Goal: Answer question/provide support: Share knowledge or assist other users

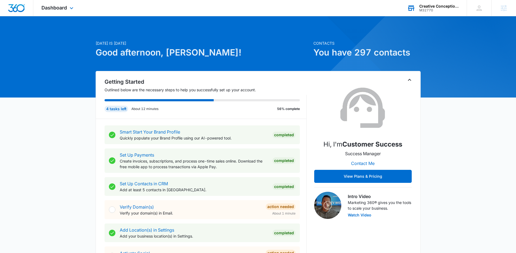
click at [436, 8] on div "M32770" at bounding box center [439, 10] width 40 height 4
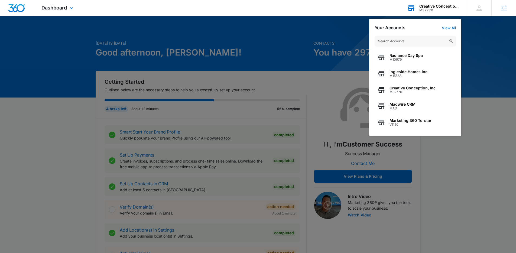
click at [419, 39] on input "text" at bounding box center [415, 41] width 81 height 11
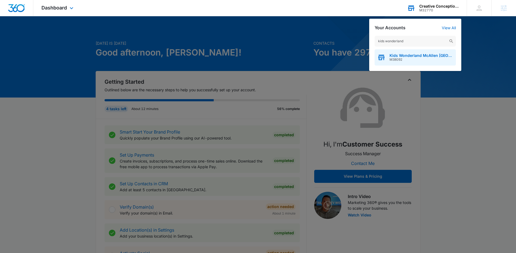
type input "kids wonderland"
click at [417, 52] on div "Kids Wonderland McAllen TX M38092" at bounding box center [415, 57] width 81 height 16
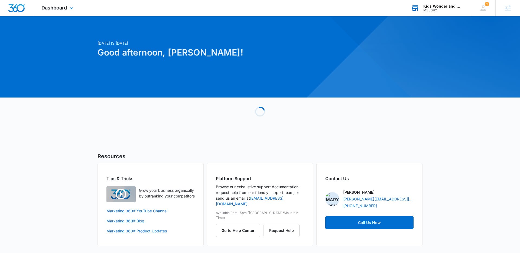
click at [69, 1] on div "Dashboard Apps Reputation Websites Forms CRM Email Social POS Content Ads Intel…" at bounding box center [58, 8] width 50 height 16
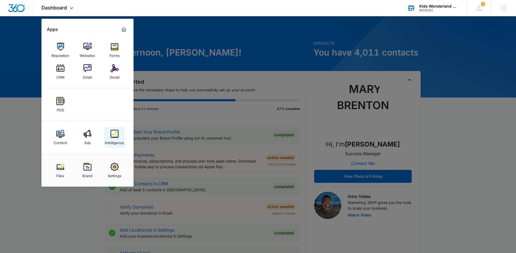
click at [115, 133] on img at bounding box center [115, 134] width 8 height 8
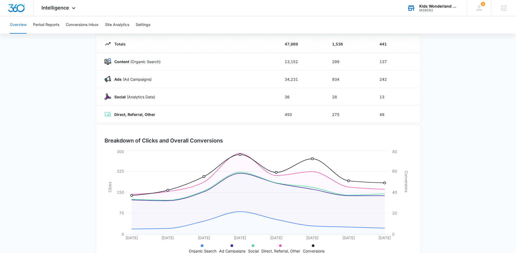
scroll to position [49, 0]
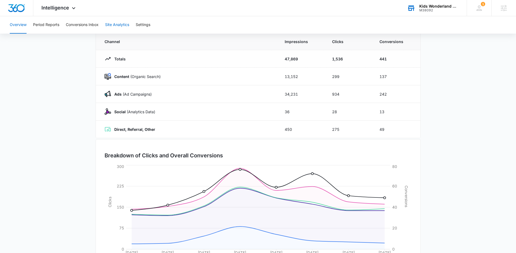
click at [117, 25] on button "Site Analytics" at bounding box center [117, 24] width 24 height 17
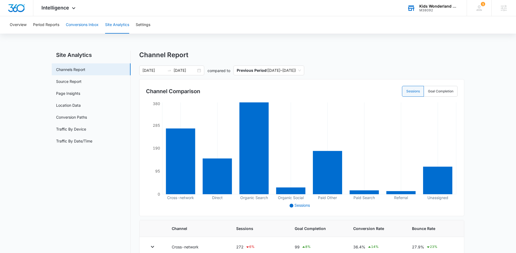
click at [80, 29] on button "Conversions Inbox" at bounding box center [82, 24] width 33 height 17
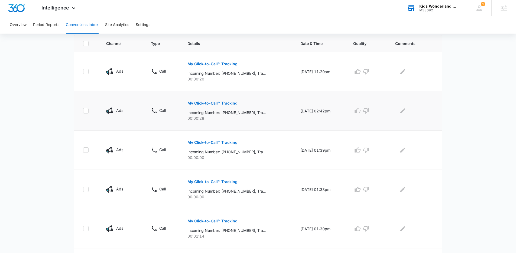
scroll to position [115, 0]
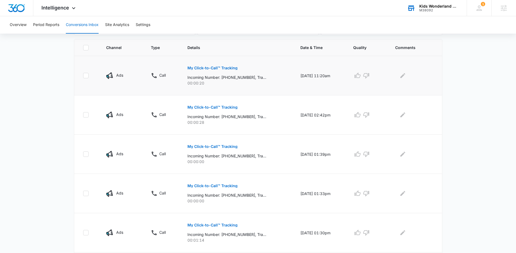
click at [208, 69] on p "My Click-to-Call™ Tracking" at bounding box center [212, 68] width 50 height 4
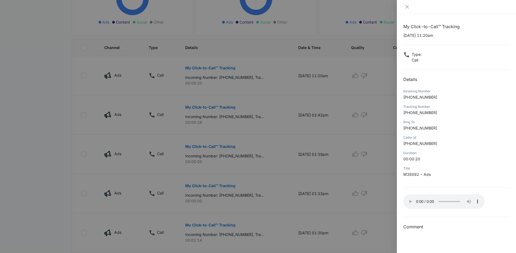
click at [330, 104] on div at bounding box center [258, 126] width 516 height 253
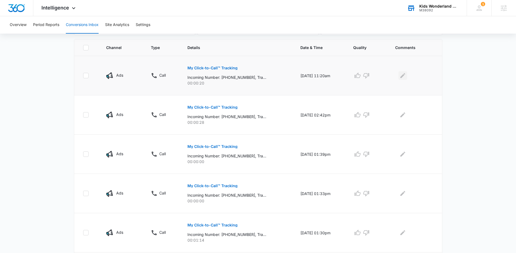
click at [403, 74] on icon "Edit Comments" at bounding box center [403, 75] width 7 height 7
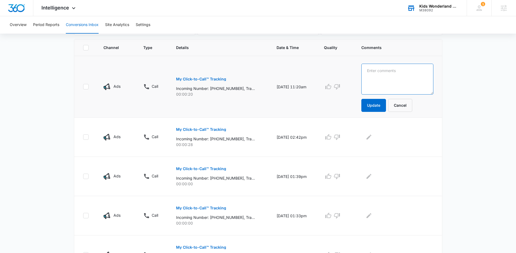
click at [417, 89] on textarea at bounding box center [397, 79] width 72 height 31
type textarea "Outside food? No"
click at [380, 108] on button "Update" at bounding box center [373, 105] width 25 height 13
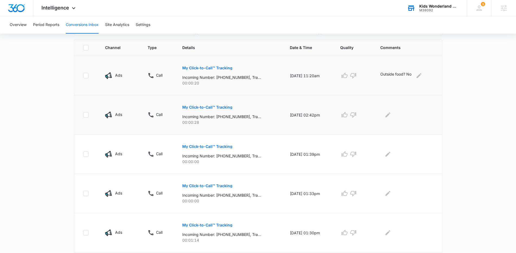
click at [225, 107] on p "My Click-to-Call™ Tracking" at bounding box center [207, 107] width 50 height 4
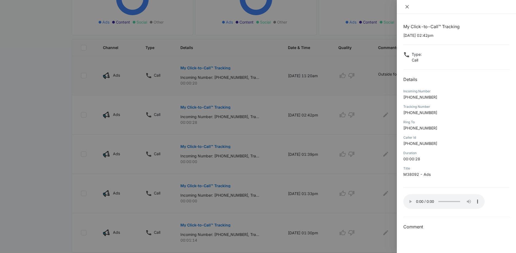
click at [405, 5] on icon "close" at bounding box center [407, 7] width 4 height 4
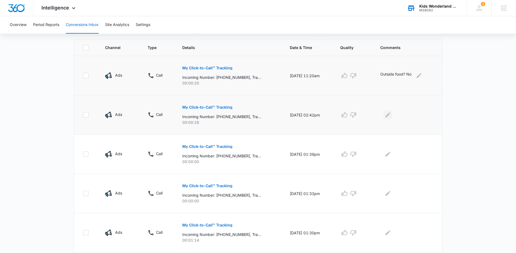
click at [391, 115] on icon "Edit Comments" at bounding box center [388, 115] width 7 height 7
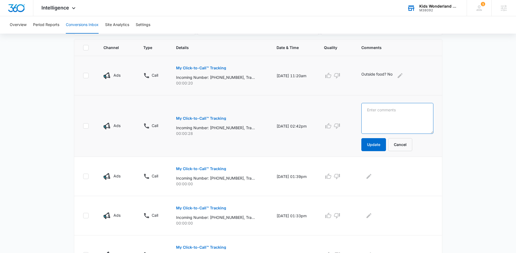
click at [401, 119] on textarea at bounding box center [397, 118] width 72 height 31
type textarea "spanish - cannot understand"
click at [381, 146] on button "Update" at bounding box center [373, 144] width 25 height 13
click at [332, 74] on icon "button" at bounding box center [328, 75] width 7 height 7
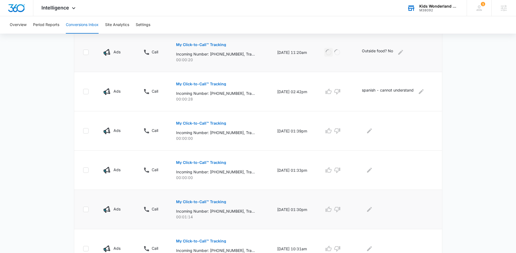
scroll to position [162, 0]
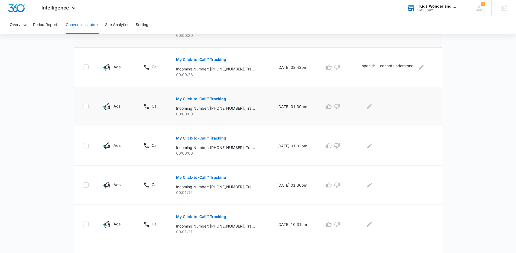
click at [177, 100] on p "My Click-to-Call™ Tracking" at bounding box center [201, 99] width 50 height 4
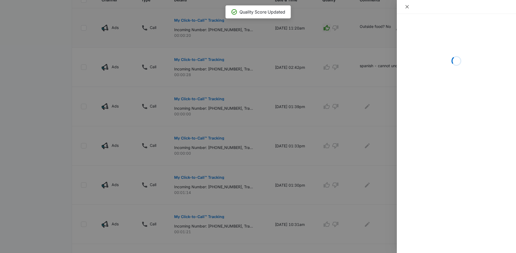
drag, startPoint x: 410, startPoint y: 8, endPoint x: 408, endPoint y: 57, distance: 49.1
click at [410, 8] on button "Close" at bounding box center [407, 6] width 8 height 5
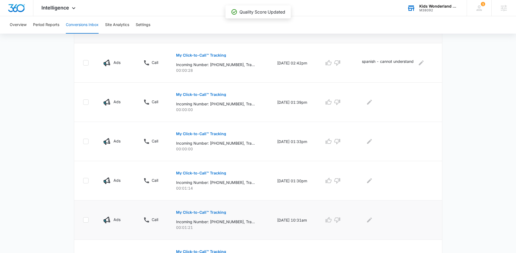
scroll to position [173, 0]
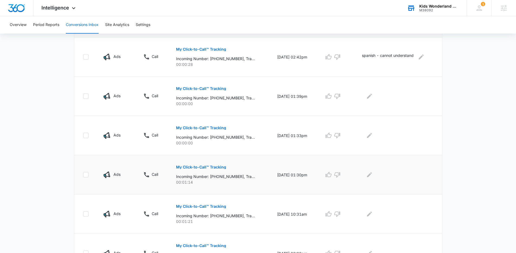
click at [204, 167] on p "My Click-to-Call™ Tracking" at bounding box center [201, 167] width 50 height 4
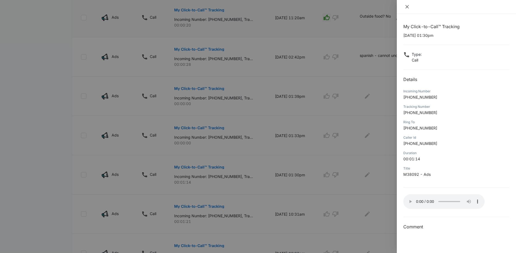
click at [407, 6] on icon "close" at bounding box center [406, 6] width 3 height 3
click at [407, 6] on div at bounding box center [456, 7] width 119 height 14
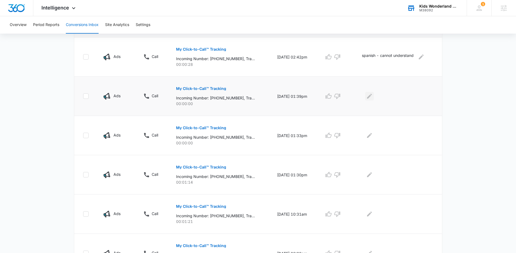
click at [368, 98] on button "Edit Comments" at bounding box center [369, 96] width 9 height 9
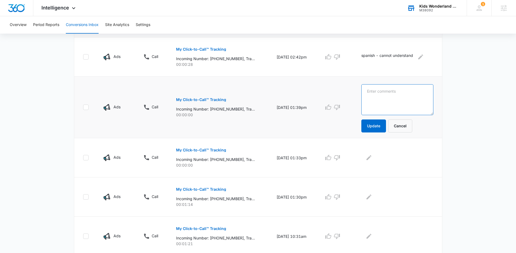
click at [384, 98] on textarea at bounding box center [397, 99] width 72 height 31
type textarea "You can bring food but $100 fee"
click at [374, 131] on button "Update" at bounding box center [373, 125] width 25 height 13
click at [393, 87] on textarea "You can bring food but $100 fee" at bounding box center [397, 99] width 72 height 31
click at [393, 89] on td "You can bring food but $100 fee Update Cancel" at bounding box center [398, 107] width 87 height 61
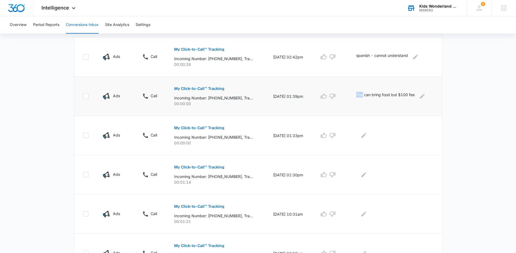
click at [393, 89] on td "You can bring food but $100 fee" at bounding box center [396, 96] width 92 height 39
copy div "You can bring food but $100 fee"
click at [421, 95] on icon "Edit Comments" at bounding box center [422, 96] width 7 height 7
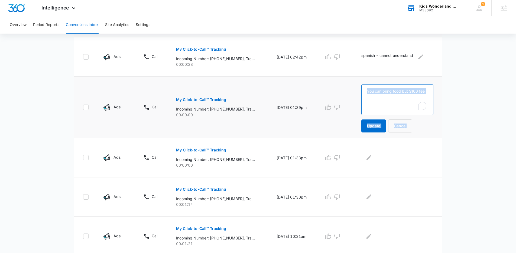
click at [417, 92] on textarea "You can bring food but $100 fee" at bounding box center [397, 99] width 72 height 31
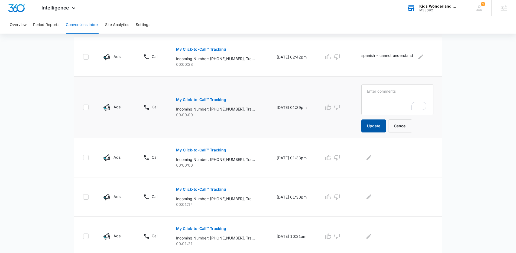
click at [378, 127] on button "Update" at bounding box center [373, 125] width 25 height 13
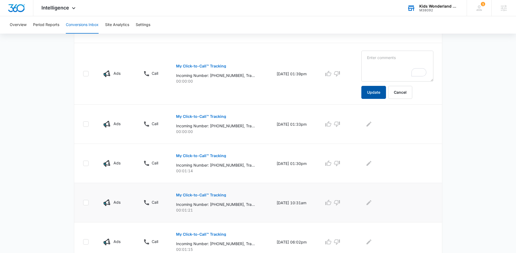
scroll to position [228, 0]
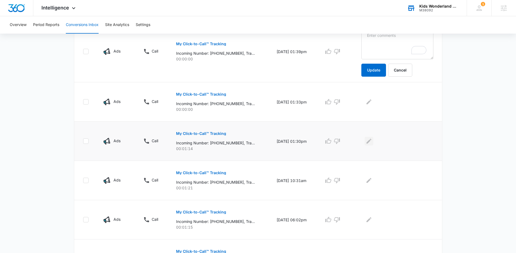
click at [371, 140] on icon "Edit Comments" at bounding box center [369, 141] width 7 height 7
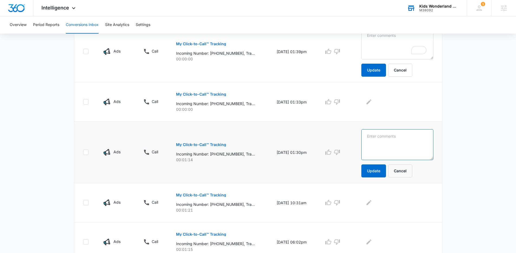
drag, startPoint x: 379, startPoint y: 142, endPoint x: 382, endPoint y: 142, distance: 2.8
click at [381, 142] on textarea at bounding box center [397, 144] width 72 height 31
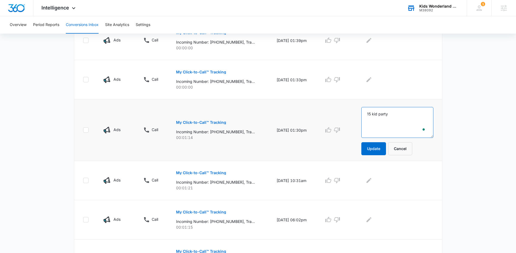
paste textarea "You can bring food but $100 fee"
click at [391, 113] on textarea "15 kid party You can bring food but $100 fee" at bounding box center [397, 122] width 72 height 31
click at [415, 125] on textarea "15 kid party - asks if you can bring outside food - You can bring food but $100…" at bounding box center [397, 122] width 72 height 31
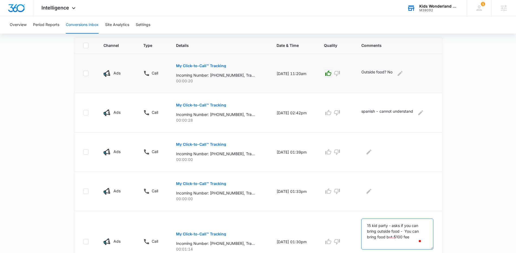
scroll to position [212, 0]
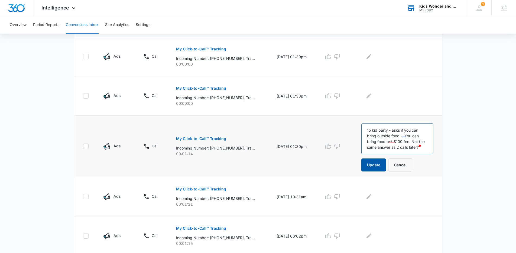
type textarea "15 kid party - asks if you can bring outside food - You can bring food but $100…"
click at [380, 161] on button "Update" at bounding box center [373, 164] width 25 height 13
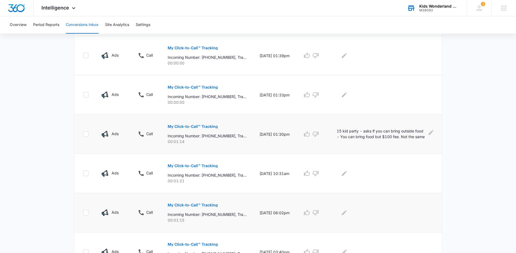
scroll to position [256, 0]
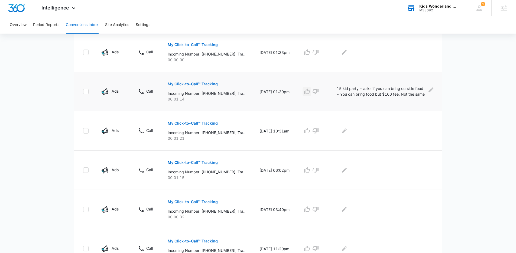
click at [307, 92] on icon "button" at bounding box center [307, 91] width 6 height 5
click at [169, 121] on p "My Click-to-Call™ Tracking" at bounding box center [193, 123] width 50 height 4
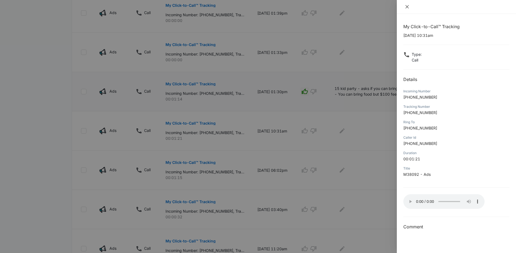
click at [408, 8] on icon "close" at bounding box center [407, 7] width 4 height 4
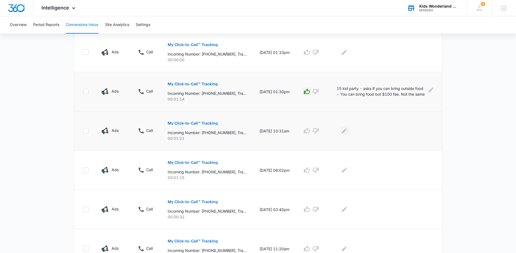
click at [346, 132] on icon "Edit Comments" at bounding box center [344, 131] width 7 height 7
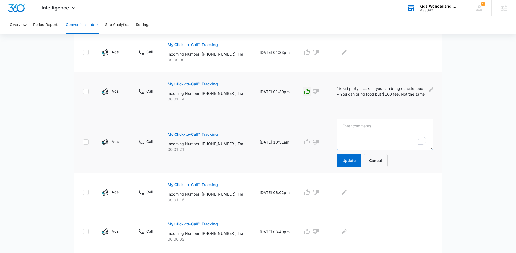
click at [392, 132] on textarea "To enrich screen reader interactions, please activate Accessibility in Grammarl…" at bounding box center [385, 134] width 97 height 31
type textarea "A"
type textarea "Asks if they have open play"
click at [345, 161] on button "Update" at bounding box center [349, 160] width 25 height 13
click at [308, 141] on icon "button" at bounding box center [307, 142] width 7 height 7
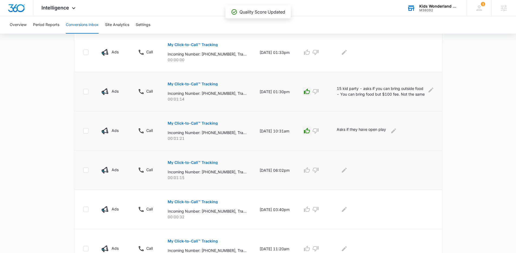
click at [200, 161] on p "My Click-to-Call™ Tracking" at bounding box center [193, 163] width 50 height 4
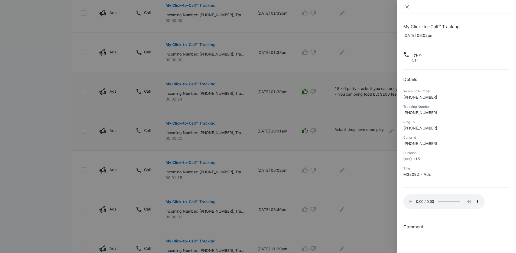
click at [407, 5] on icon "close" at bounding box center [407, 7] width 4 height 4
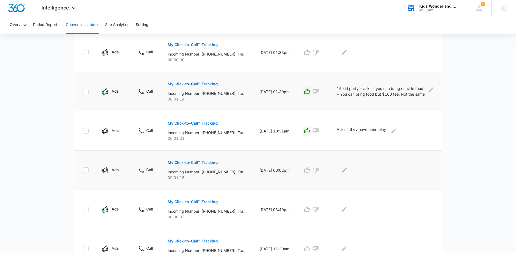
click at [200, 159] on button "My Click-to-Call™ Tracking" at bounding box center [193, 162] width 50 height 13
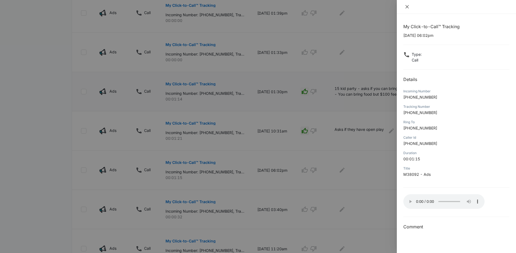
click at [406, 7] on icon "close" at bounding box center [407, 7] width 4 height 4
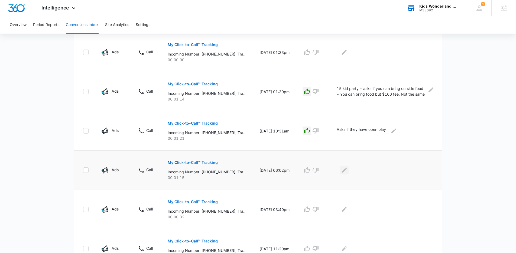
click at [348, 168] on icon "Edit Comments" at bounding box center [344, 170] width 7 height 7
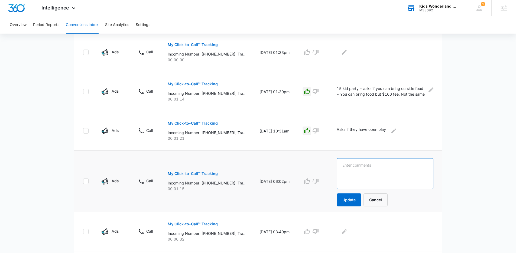
click at [367, 177] on textarea at bounding box center [385, 173] width 97 height 31
type textarea "open play"
click at [353, 193] on button "Update" at bounding box center [349, 199] width 25 height 13
click at [355, 199] on button "Update" at bounding box center [349, 199] width 25 height 13
click at [339, 199] on tbody "Ads Call My Click-to-Call™ Tracking Incoming Number: [PHONE_NUMBER], Tracking N…" at bounding box center [258, 122] width 368 height 415
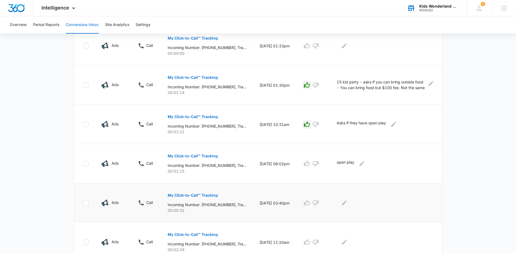
scroll to position [265, 0]
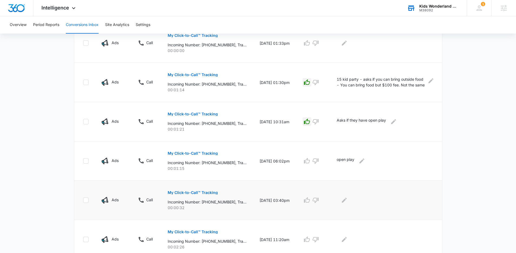
click at [181, 192] on p "My Click-to-Call™ Tracking" at bounding box center [193, 193] width 50 height 4
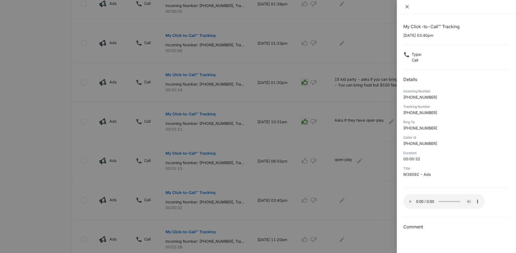
click at [407, 5] on icon "close" at bounding box center [407, 7] width 4 height 4
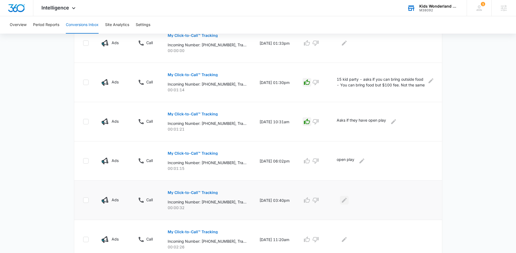
click at [349, 200] on button "Edit Comments" at bounding box center [344, 200] width 9 height 9
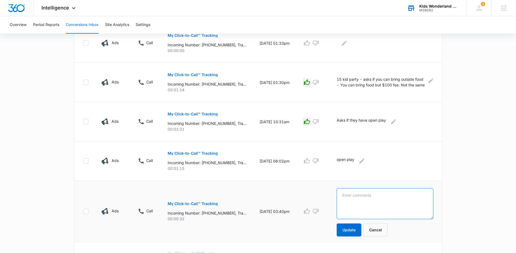
click at [394, 203] on textarea at bounding box center [385, 203] width 97 height 31
click at [363, 204] on textarea "To enrich screen reader interactions, please activate Accessibility in Grammarl…" at bounding box center [385, 203] width 97 height 31
type textarea "l"
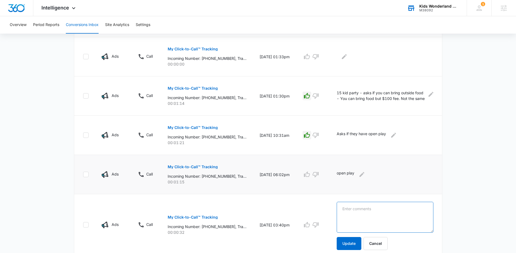
scroll to position [267, 0]
